Goal: Task Accomplishment & Management: Manage account settings

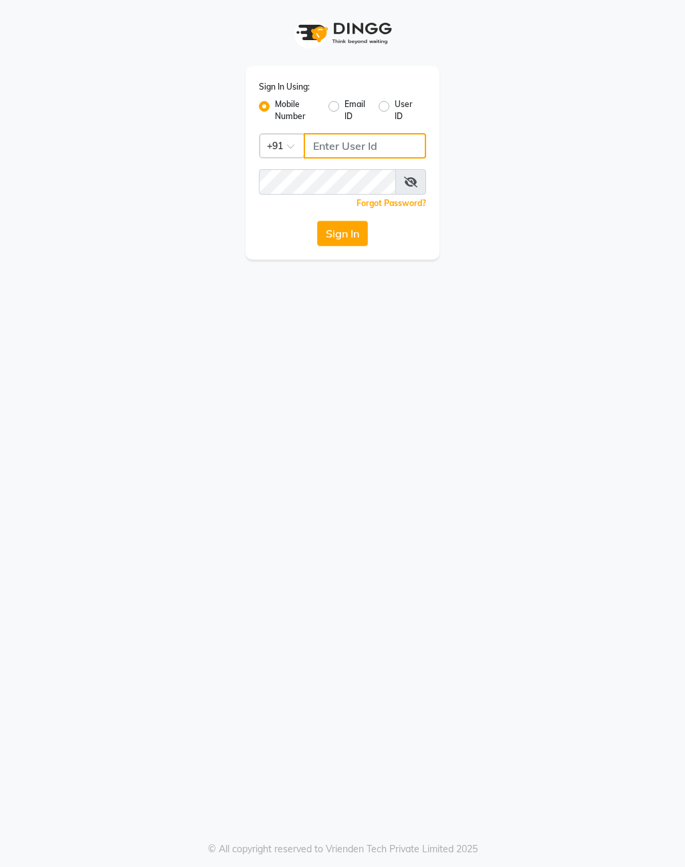
click at [354, 145] on input "Username" at bounding box center [365, 145] width 122 height 25
click at [343, 145] on input "Username" at bounding box center [365, 145] width 122 height 25
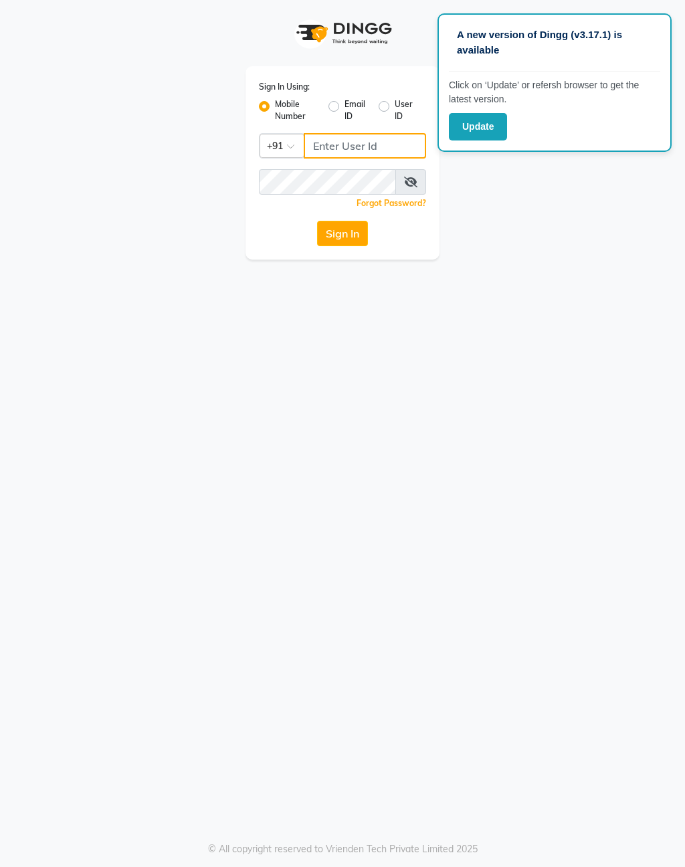
click at [359, 145] on input "Username" at bounding box center [365, 145] width 122 height 25
type input "9"
type input "9591570297"
click at [408, 179] on icon at bounding box center [410, 182] width 13 height 11
click at [348, 225] on button "Sign In" at bounding box center [342, 233] width 51 height 25
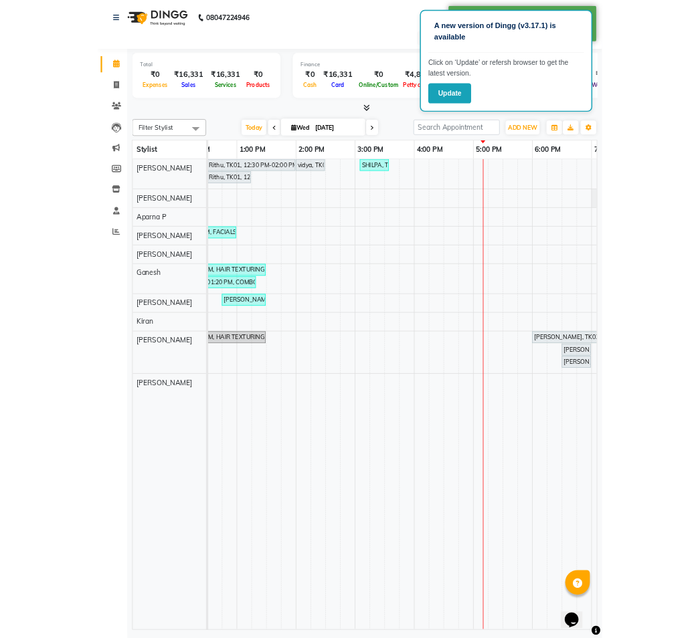
scroll to position [0, 303]
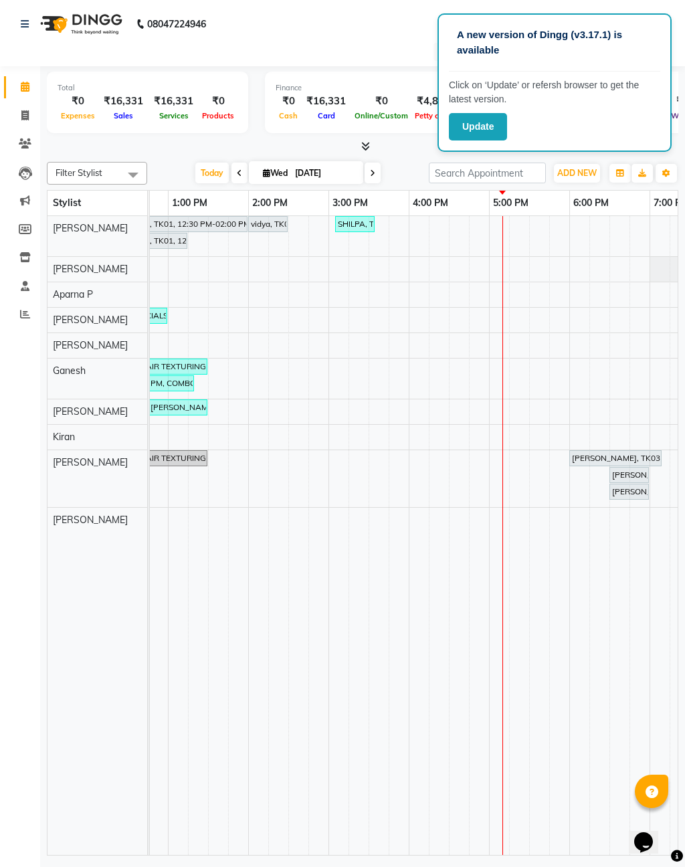
click at [28, 110] on icon at bounding box center [24, 115] width 7 height 10
select select "service"
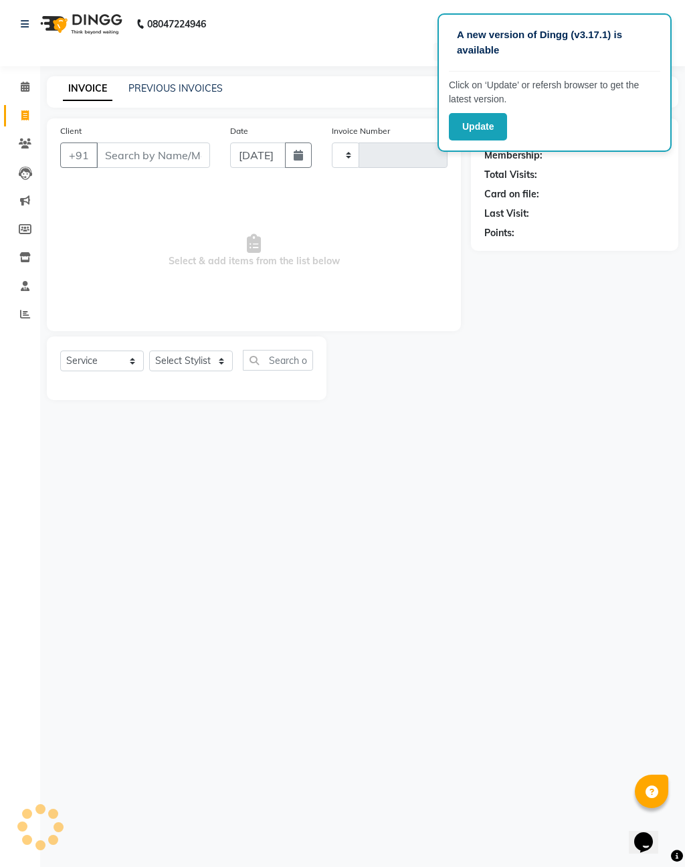
type input "1637"
select select "3509"
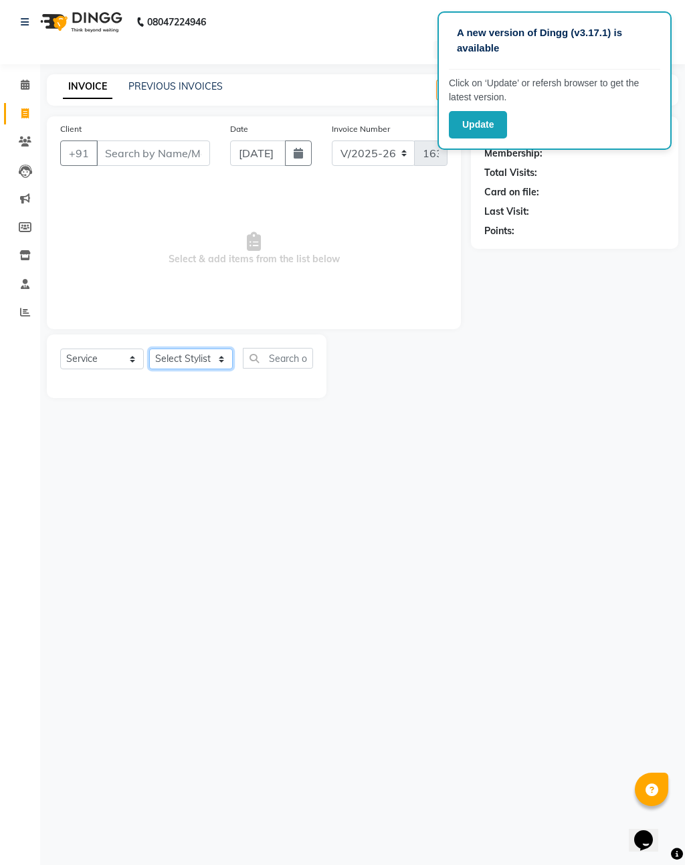
click at [217, 351] on select "Select Stylist [PERSON_NAME] [PERSON_NAME] [PERSON_NAME] Aparna P [PERSON_NAME]…" at bounding box center [191, 361] width 84 height 21
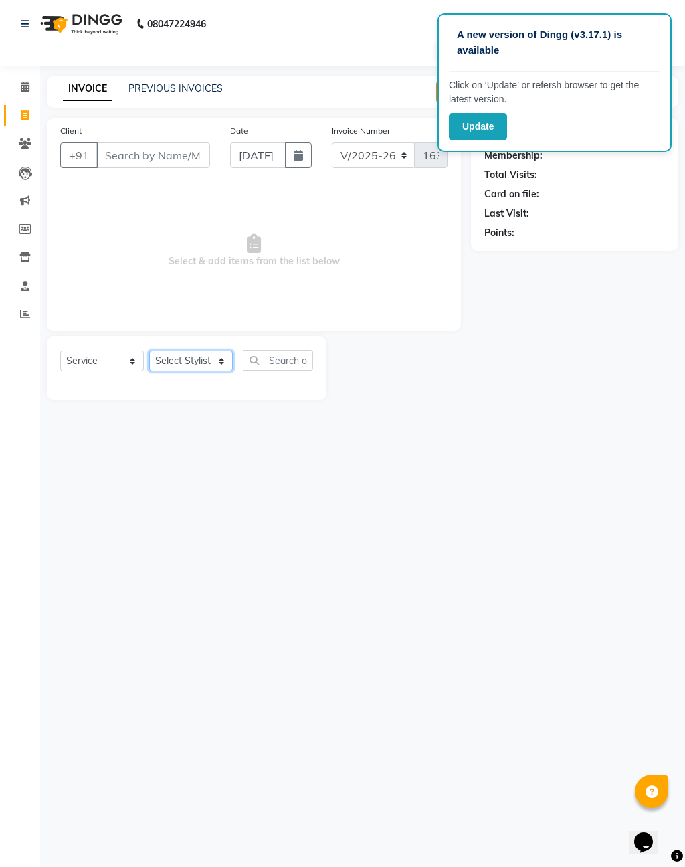
select select "39023"
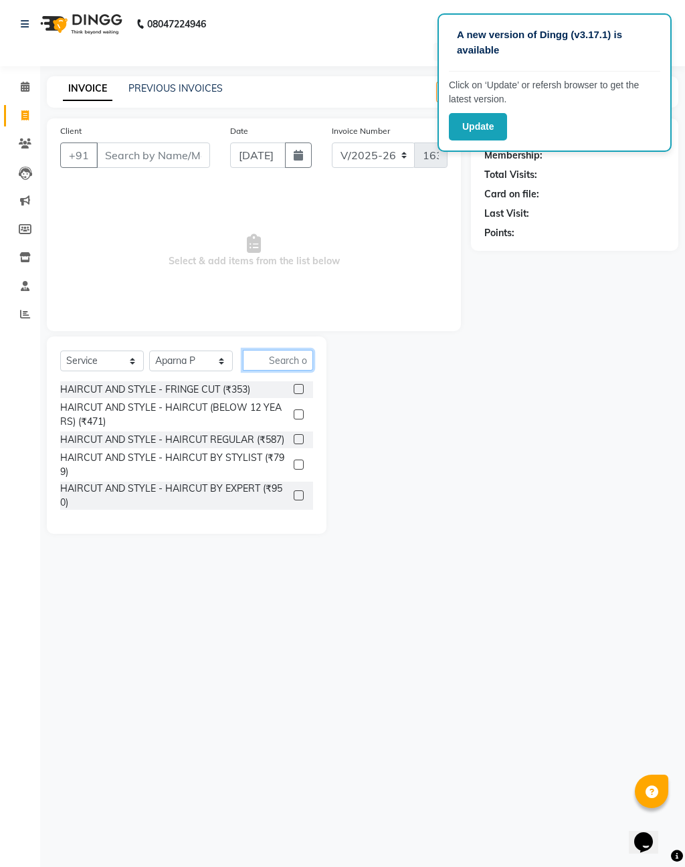
click at [280, 351] on input "text" at bounding box center [278, 360] width 70 height 21
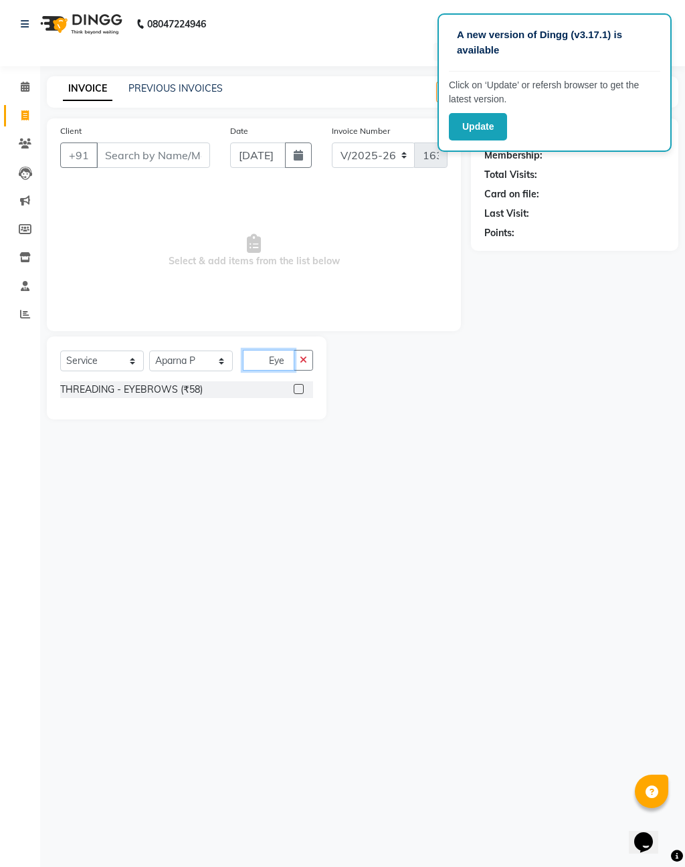
type input "Eye"
click at [301, 385] on label at bounding box center [299, 389] width 10 height 10
click at [301, 385] on input "checkbox" at bounding box center [298, 389] width 9 height 9
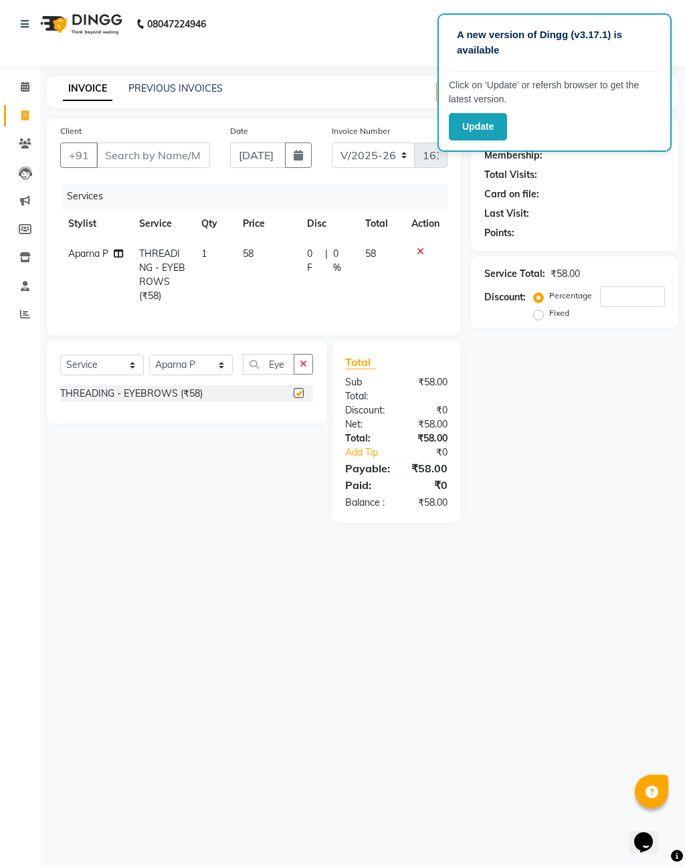
checkbox input "false"
click at [138, 165] on input "Client" at bounding box center [153, 155] width 114 height 25
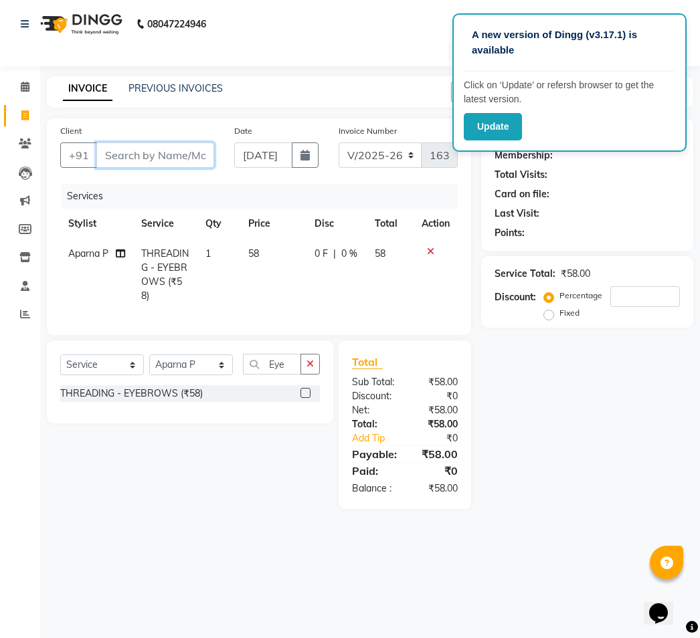
type input "8"
type input "0"
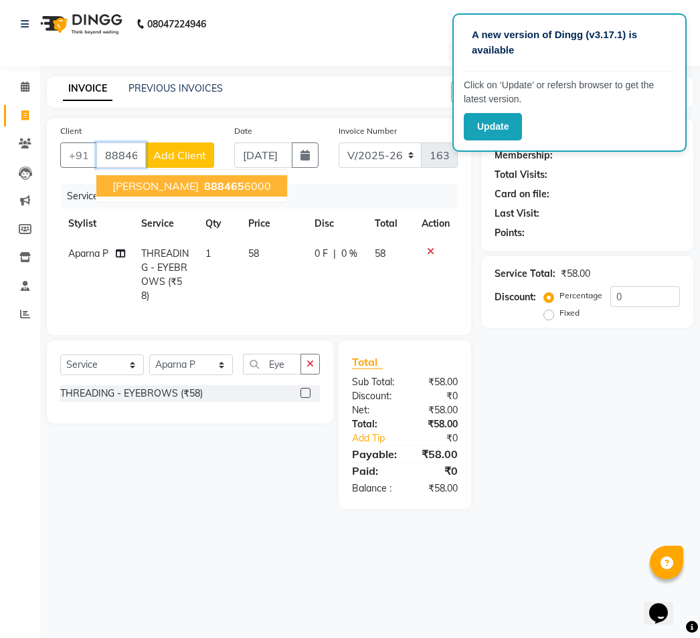
click at [214, 187] on ngb-highlight "888465 6000" at bounding box center [236, 185] width 70 height 13
type input "8884656000"
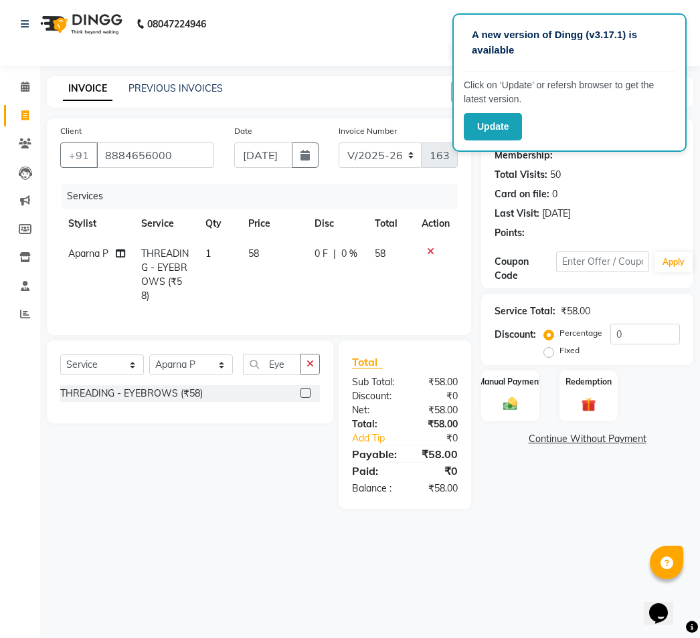
select select "1: Object"
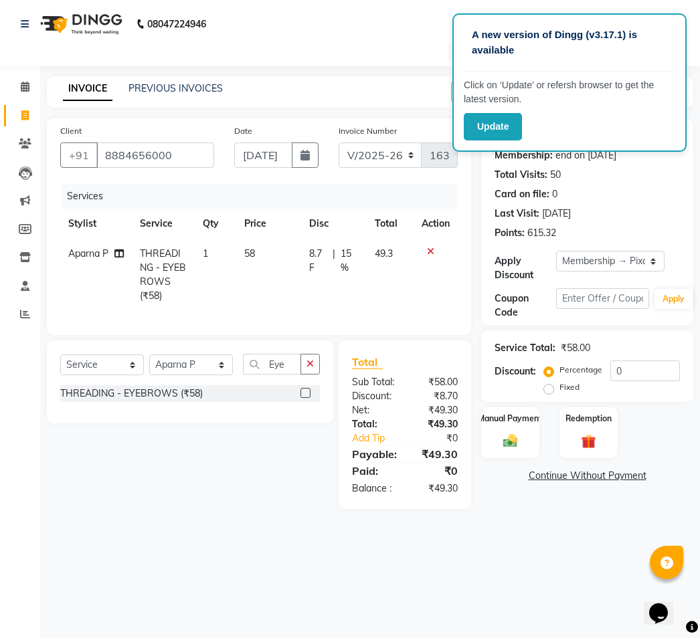
click at [508, 450] on img at bounding box center [509, 441] width 23 height 17
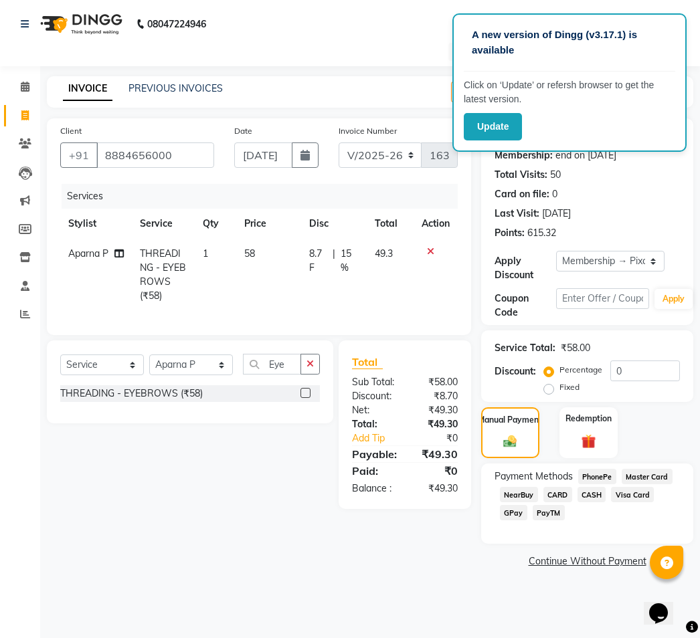
click at [561, 502] on span "CARD" at bounding box center [557, 494] width 29 height 15
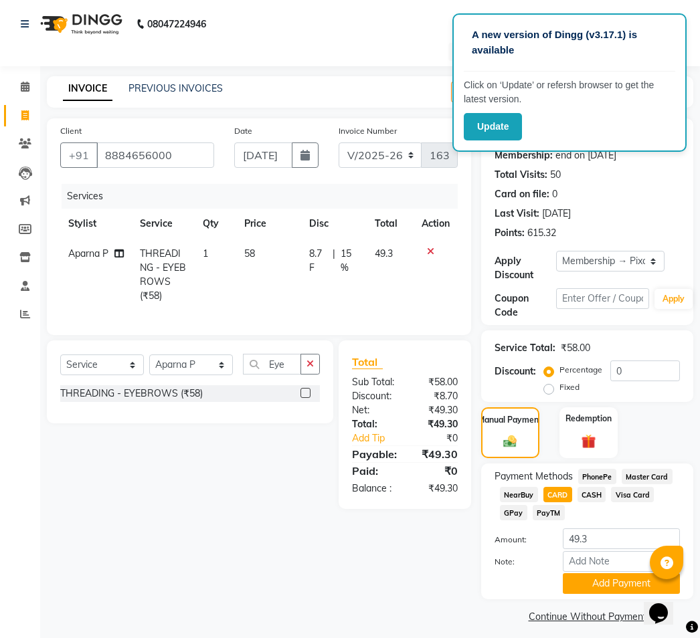
click at [608, 594] on button "Add Payment" at bounding box center [621, 583] width 117 height 21
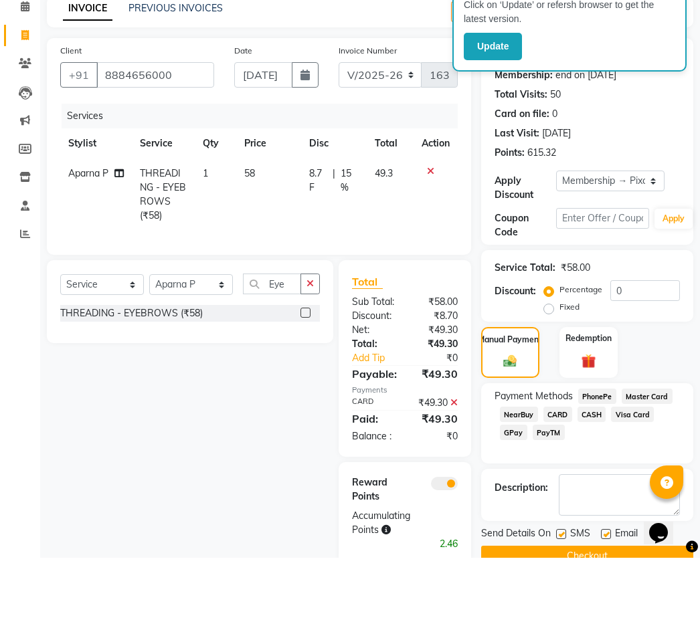
scroll to position [20, 0]
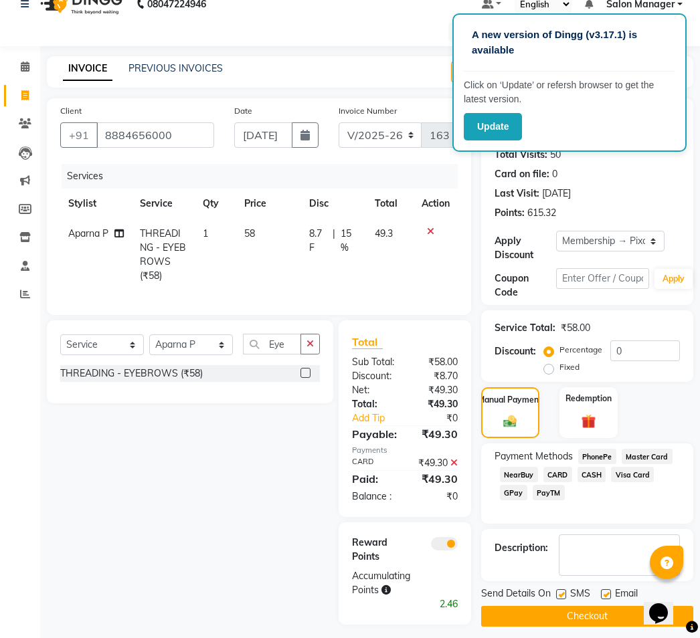
click at [539, 622] on button "Checkout" at bounding box center [587, 616] width 212 height 21
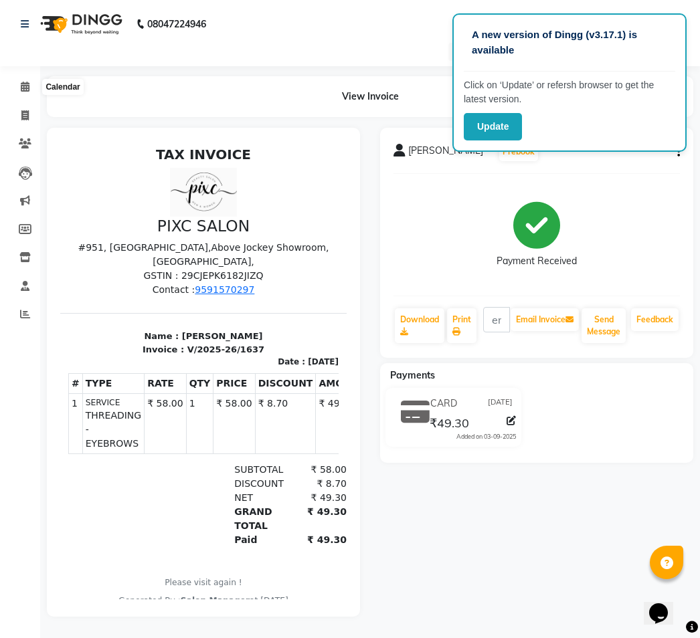
click at [21, 82] on icon at bounding box center [25, 87] width 9 height 10
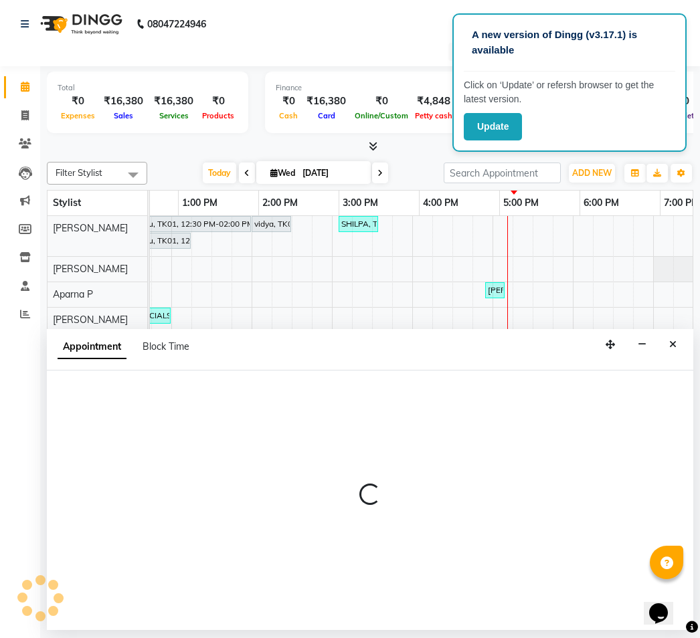
scroll to position [0, 341]
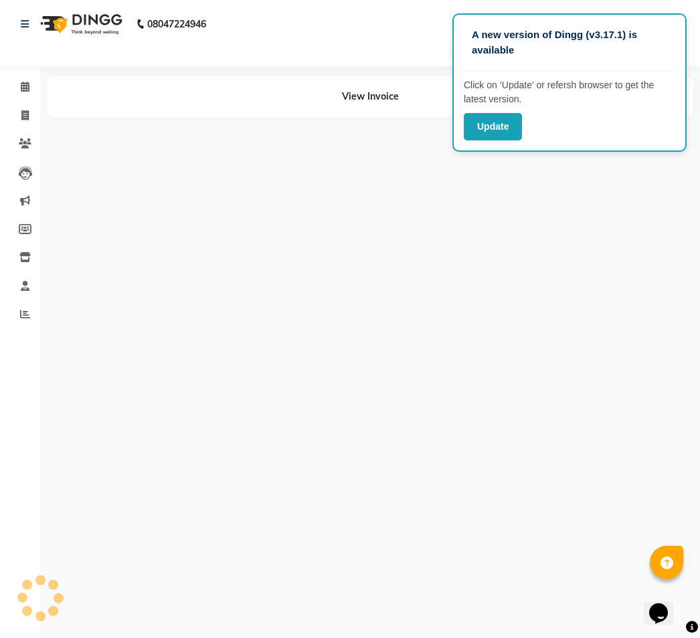
select select "service"
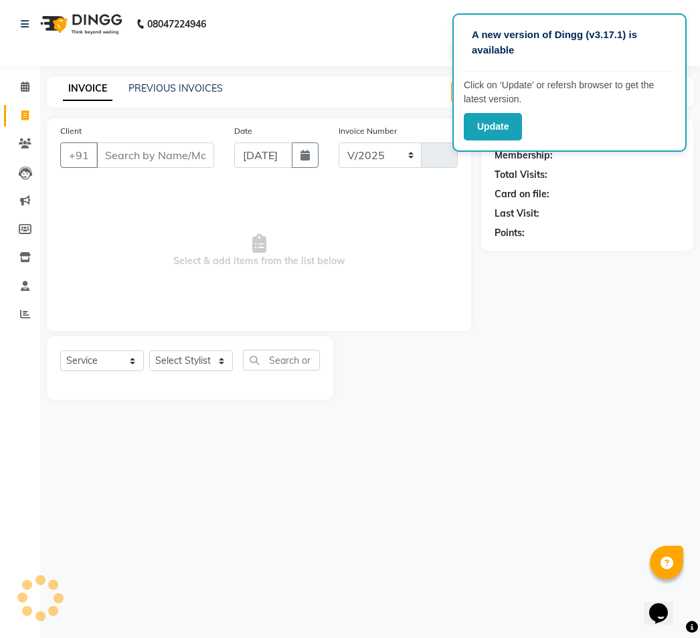
select select "3509"
type input "1638"
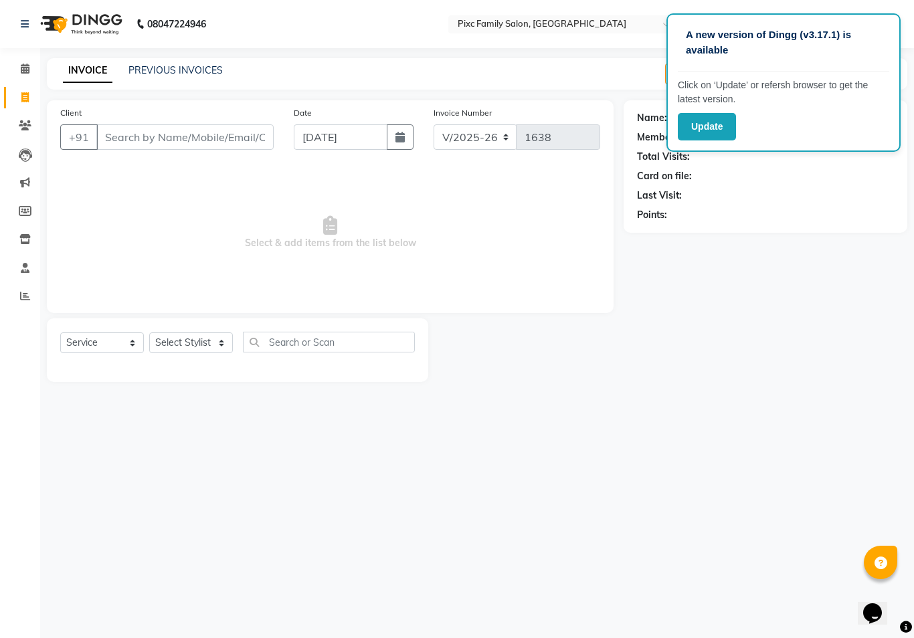
click at [32, 64] on span at bounding box center [24, 69] width 23 height 15
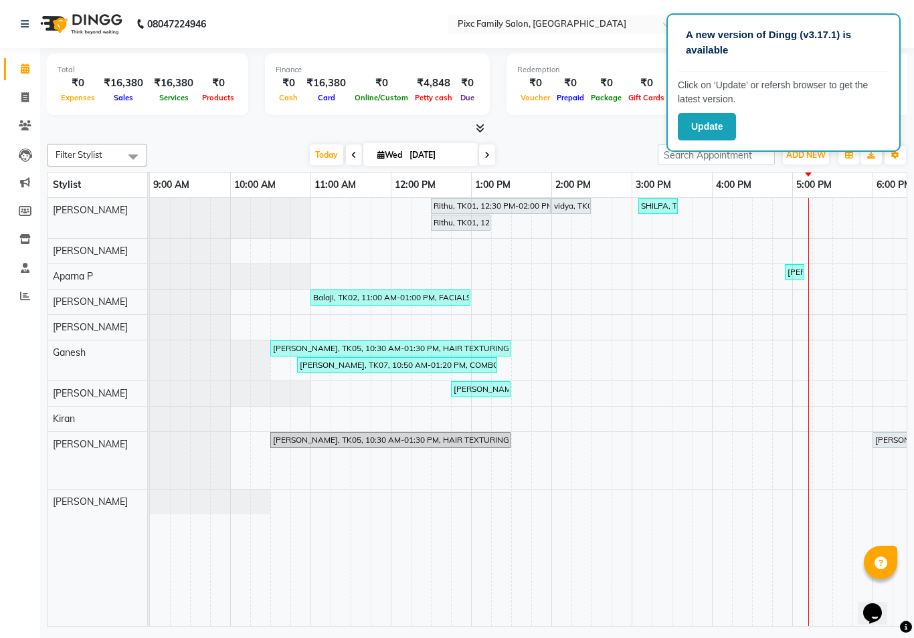
click at [31, 64] on span at bounding box center [24, 69] width 23 height 15
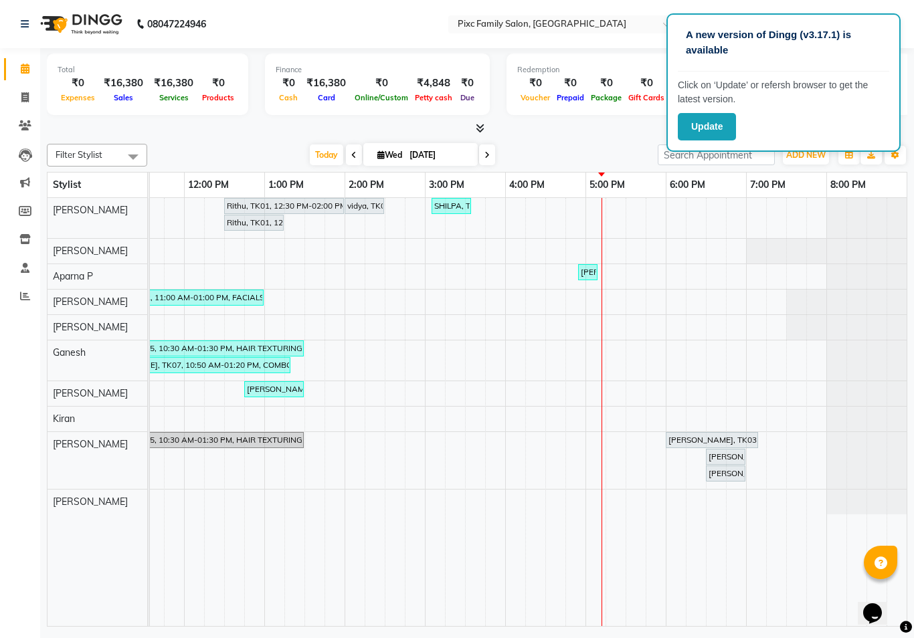
scroll to position [0, 207]
click at [685, 438] on div "[PERSON_NAME], TK03, 06:00 PM-07:10 PM, HYDRA FACIAL 2499" at bounding box center [712, 440] width 90 height 12
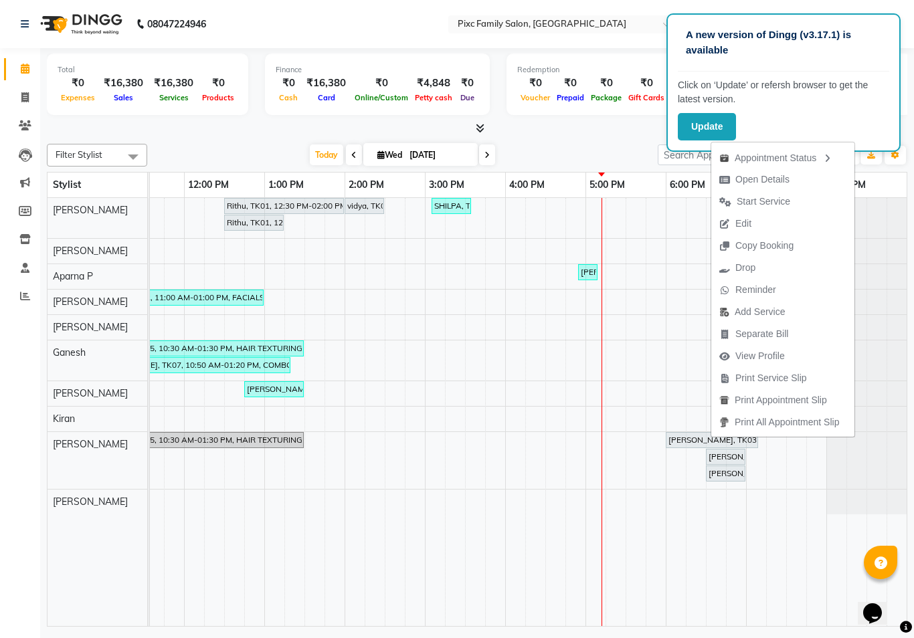
click at [685, 174] on span "Open Details" at bounding box center [762, 180] width 54 height 14
select select "7"
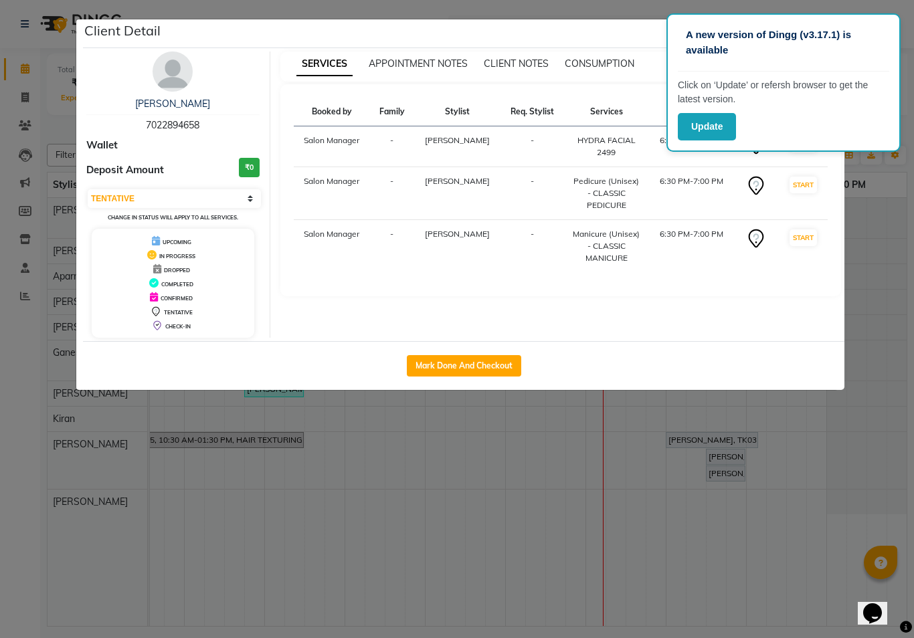
click at [617, 565] on ngb-modal-window "Client Detail [PERSON_NAME] 7022894658 Wallet Deposit Amount ₹0 Select IN SERVI…" at bounding box center [457, 319] width 914 height 638
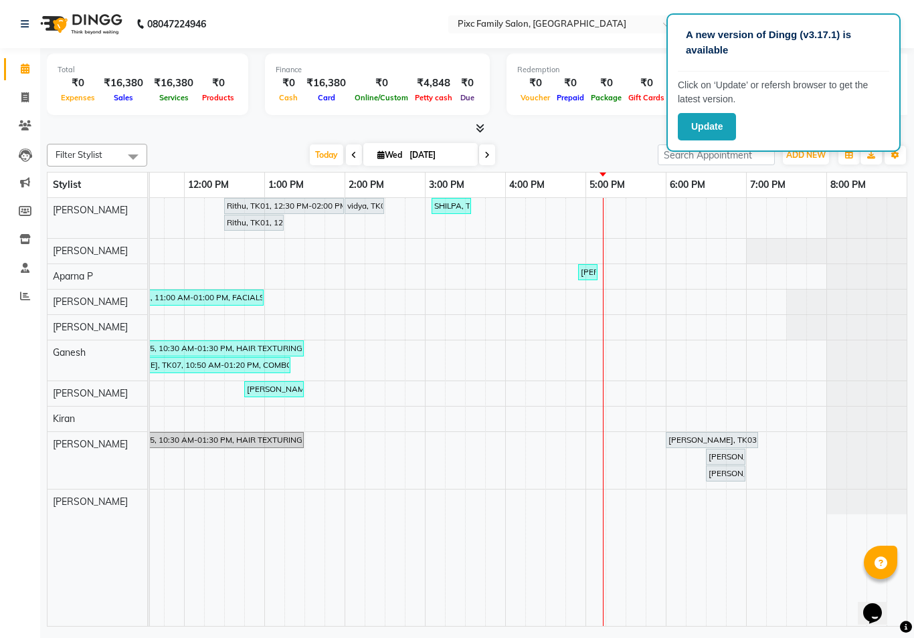
click at [595, 571] on td at bounding box center [595, 412] width 20 height 428
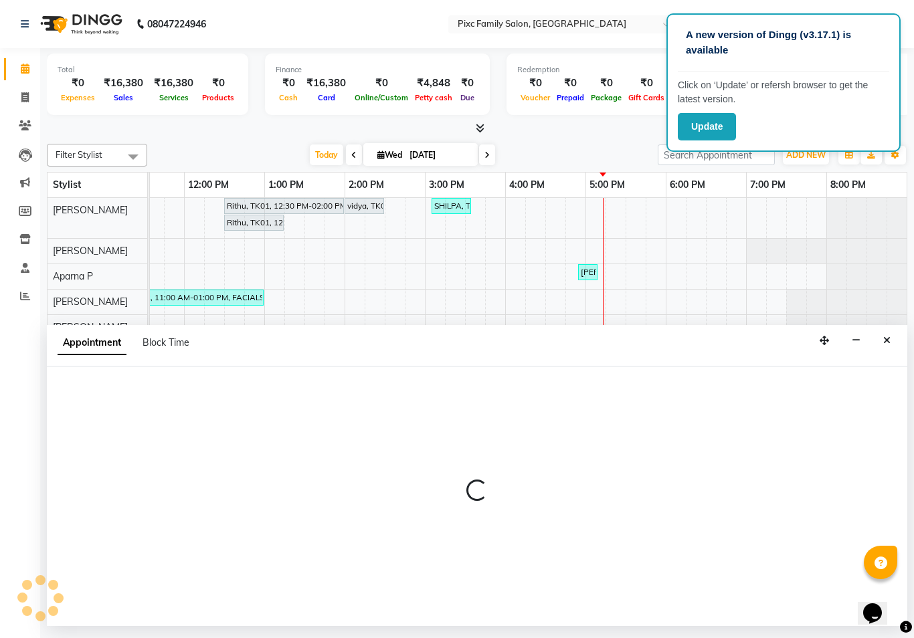
select select "90556"
select select "tentative"
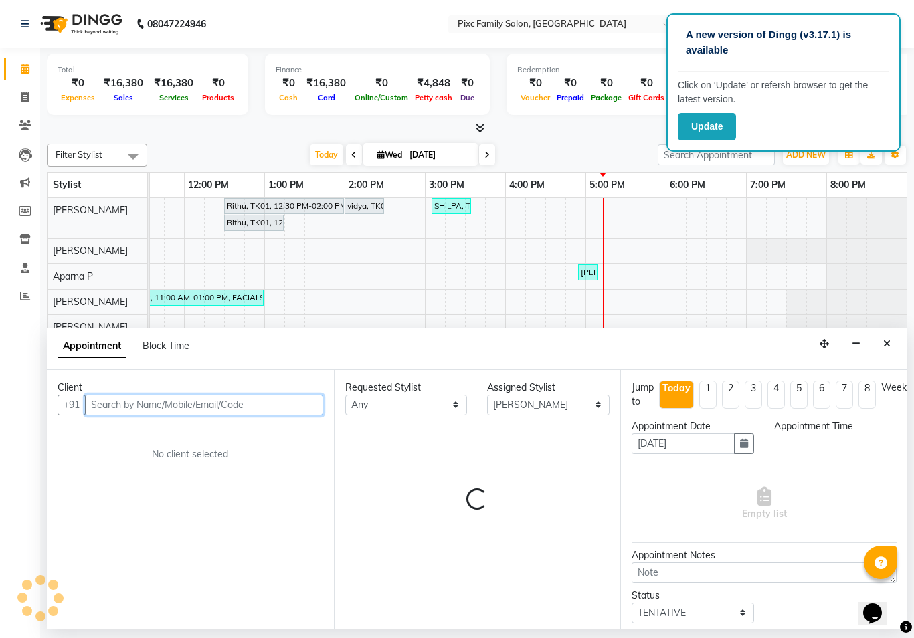
select select "840"
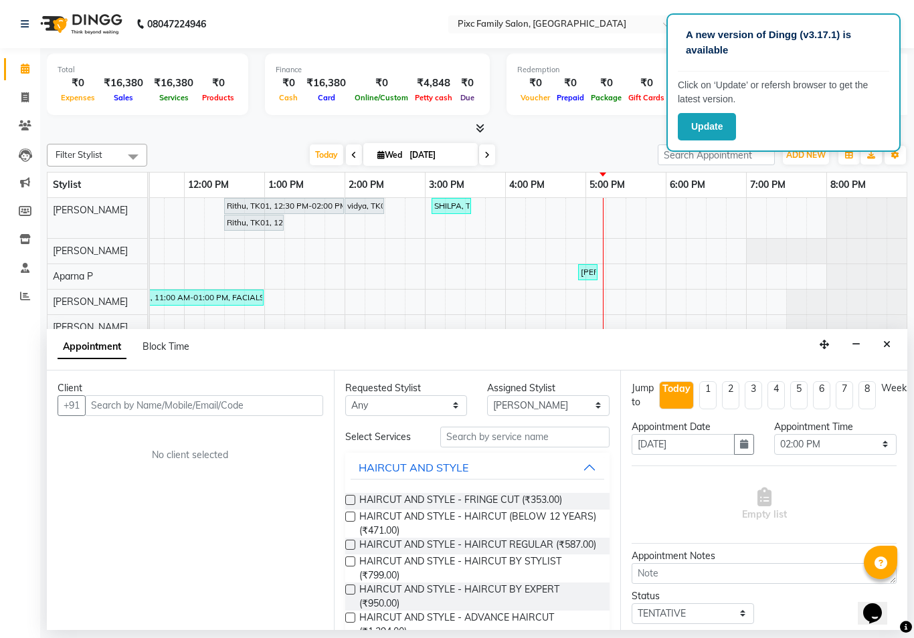
click at [685, 343] on button "Close" at bounding box center [886, 345] width 19 height 21
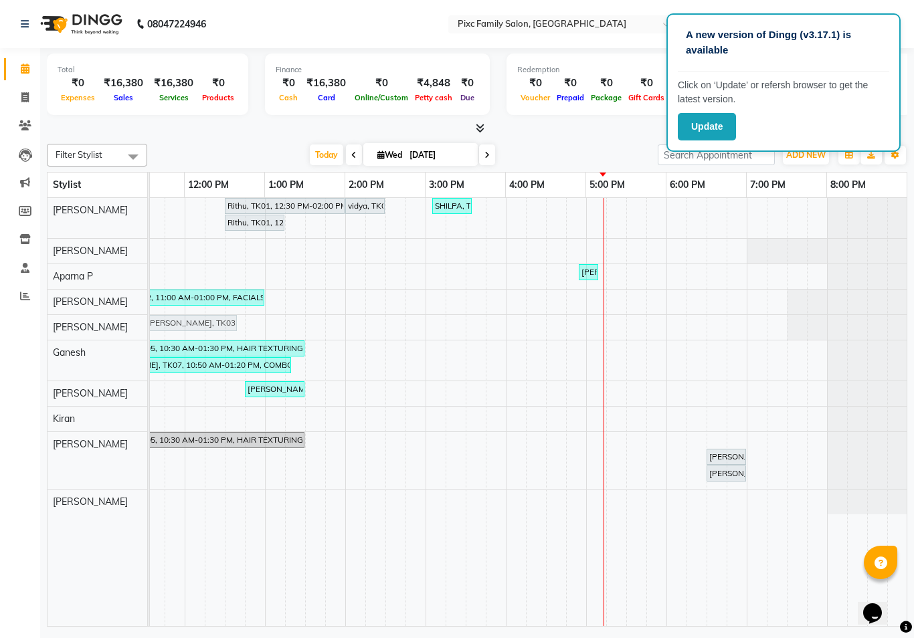
scroll to position [0, 205]
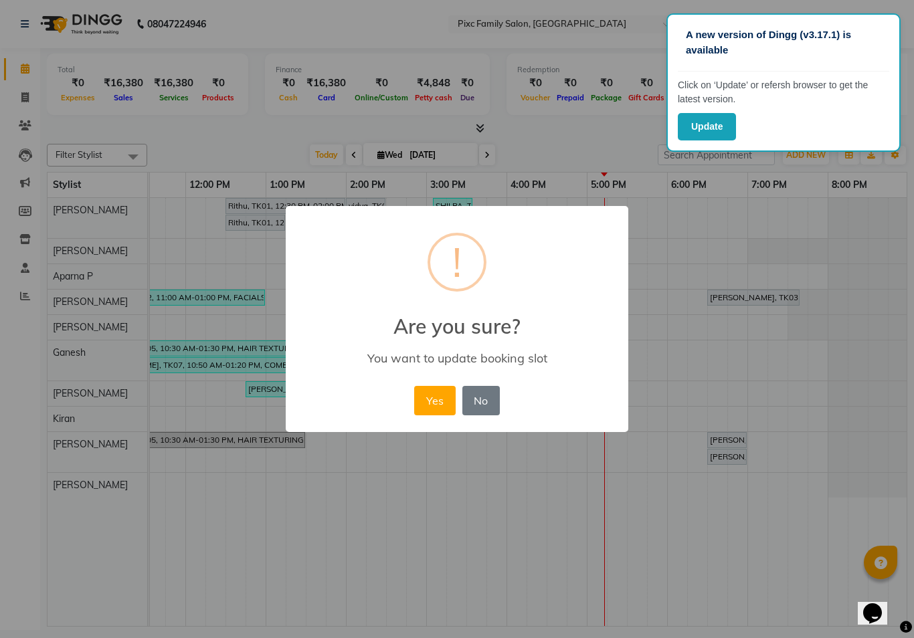
click at [430, 405] on button "Yes" at bounding box center [434, 400] width 41 height 29
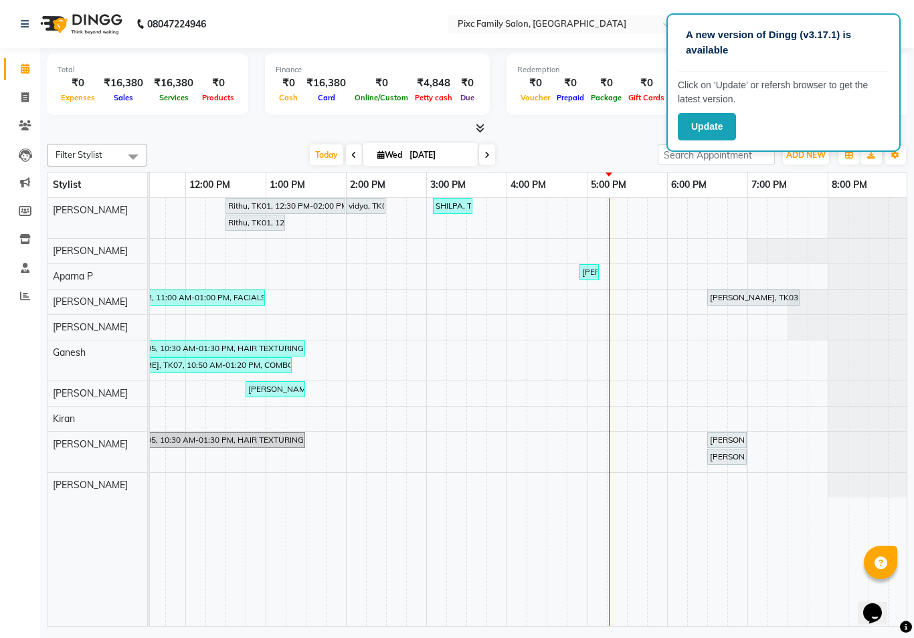
click at [685, 295] on div "[PERSON_NAME], TK03, 06:30 PM-07:40 PM, HYDRA FACIAL 2499" at bounding box center [754, 298] width 90 height 12
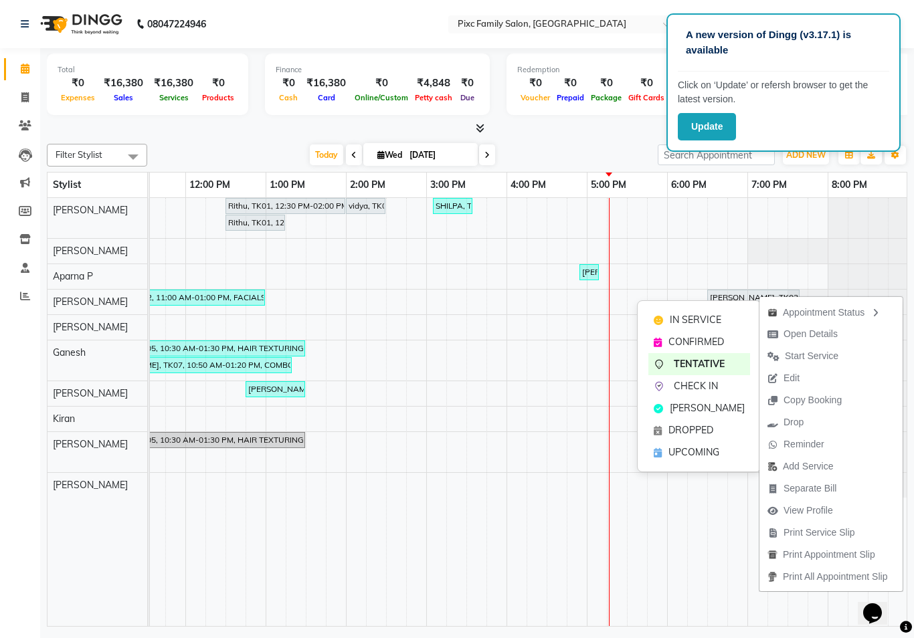
click at [685, 223] on div at bounding box center [868, 218] width 80 height 40
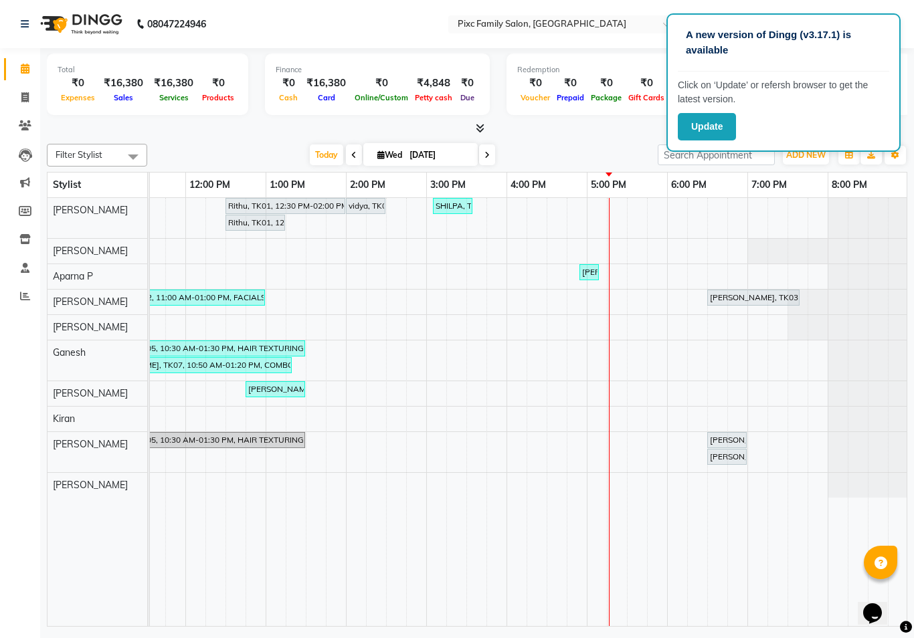
click at [685, 294] on div "[PERSON_NAME], TK03, 06:30 PM-07:40 PM, HYDRA FACIAL 2499" at bounding box center [754, 298] width 90 height 12
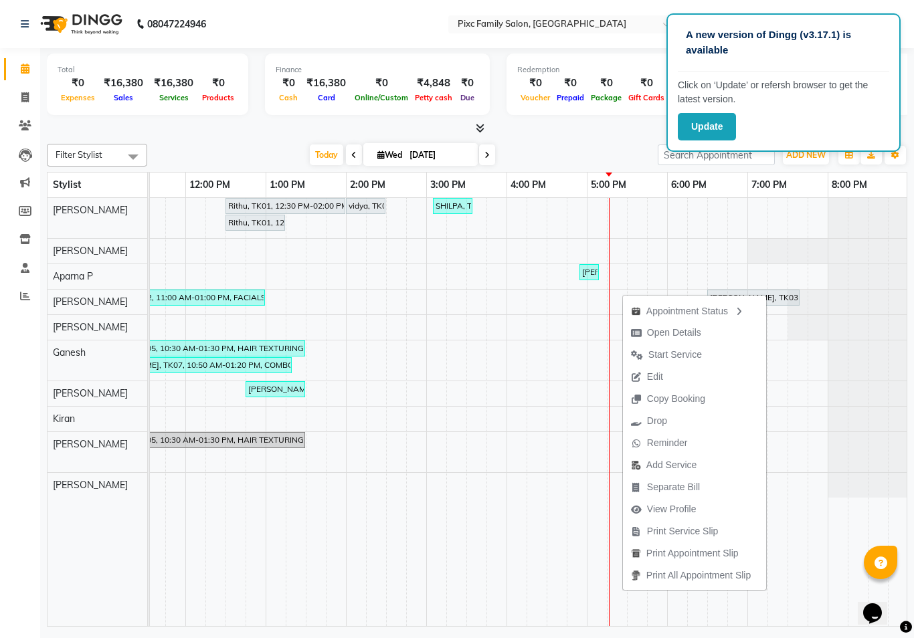
click at [685, 333] on span "Open Details" at bounding box center [674, 333] width 54 height 14
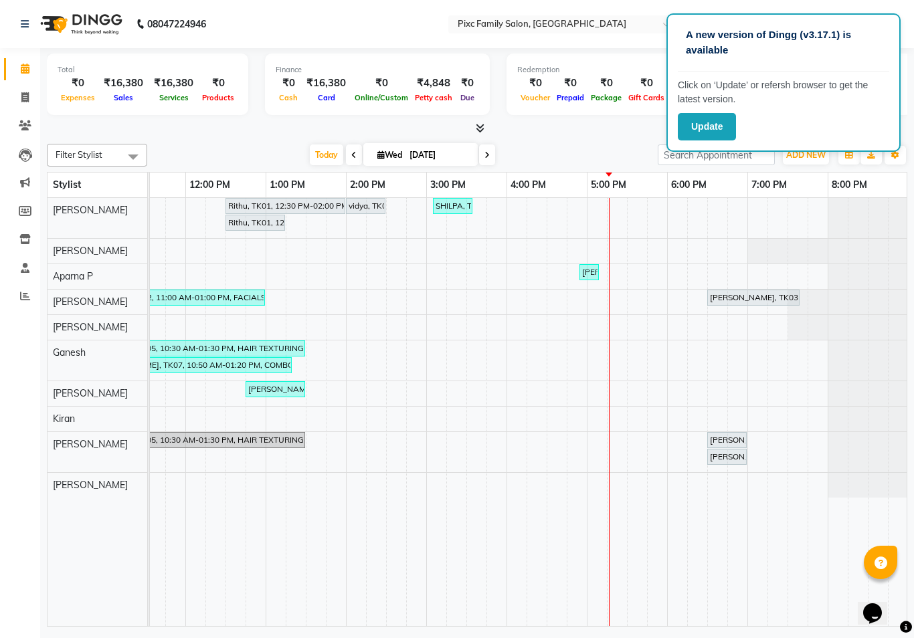
click at [685, 290] on link "[PERSON_NAME], TK03, 06:30 PM-07:40 PM, HYDRA FACIAL 2499" at bounding box center [753, 298] width 92 height 16
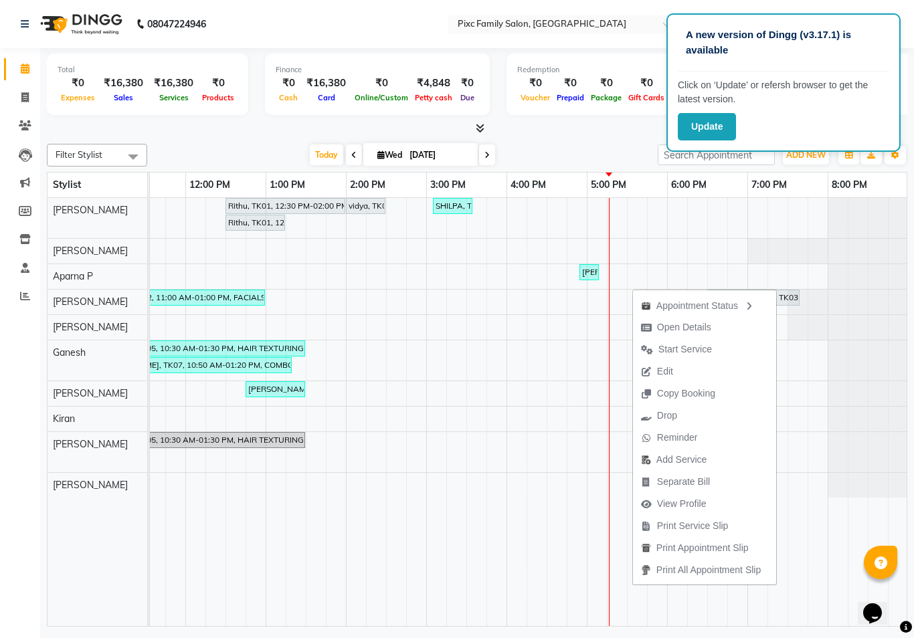
click at [685, 326] on span "Open Details" at bounding box center [676, 327] width 86 height 22
select select "7"
